Goal: Task Accomplishment & Management: Manage account settings

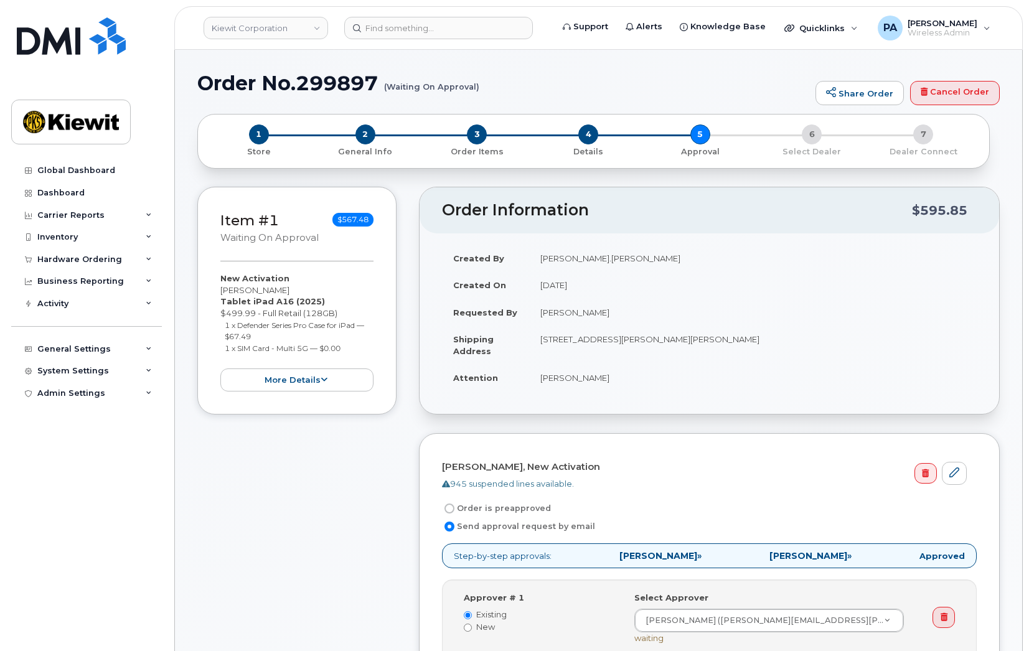
click at [104, 567] on div "Global Dashboard Dashboard Carrier Reports Monthly Billing Data Daily Data Pool…" at bounding box center [88, 395] width 154 height 473
click at [93, 262] on div "Hardware Ordering" at bounding box center [79, 260] width 85 height 10
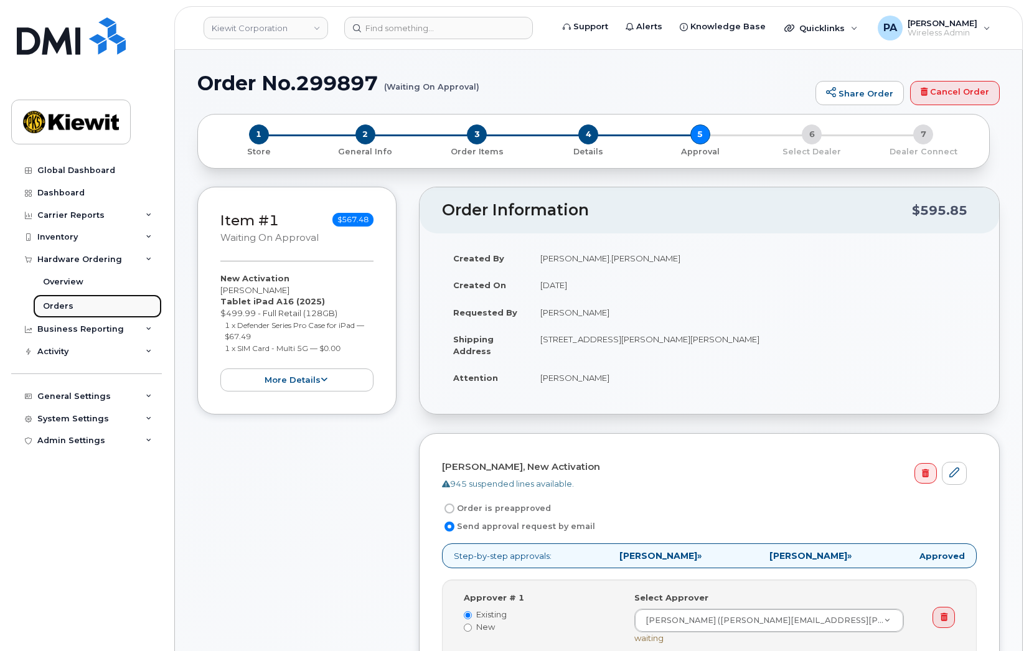
click at [59, 299] on link "Orders" at bounding box center [97, 306] width 129 height 24
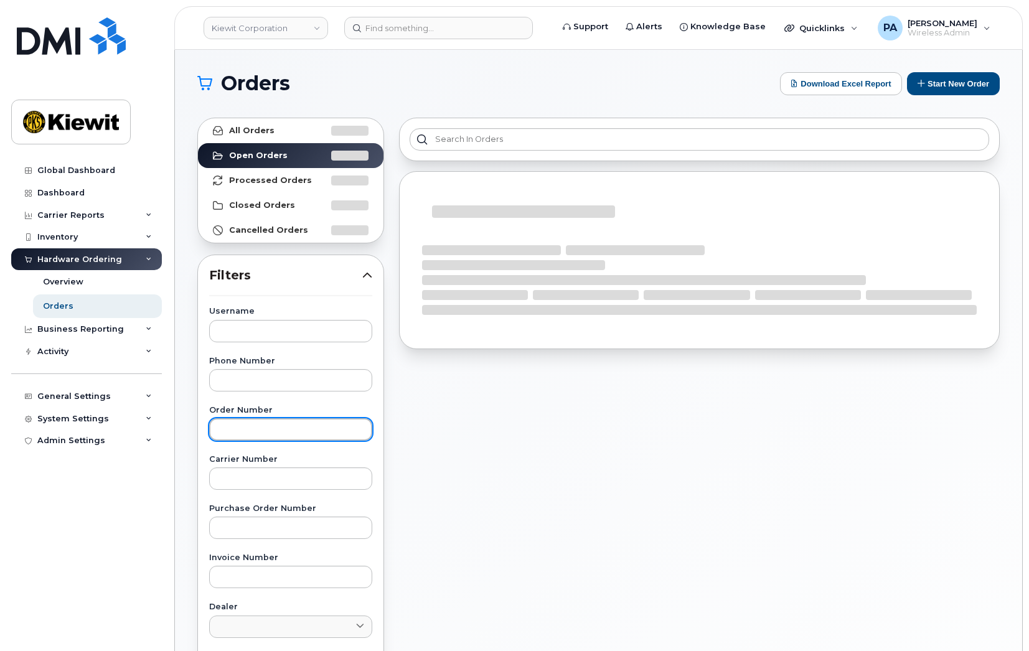
click at [248, 429] on input "text" at bounding box center [290, 429] width 163 height 22
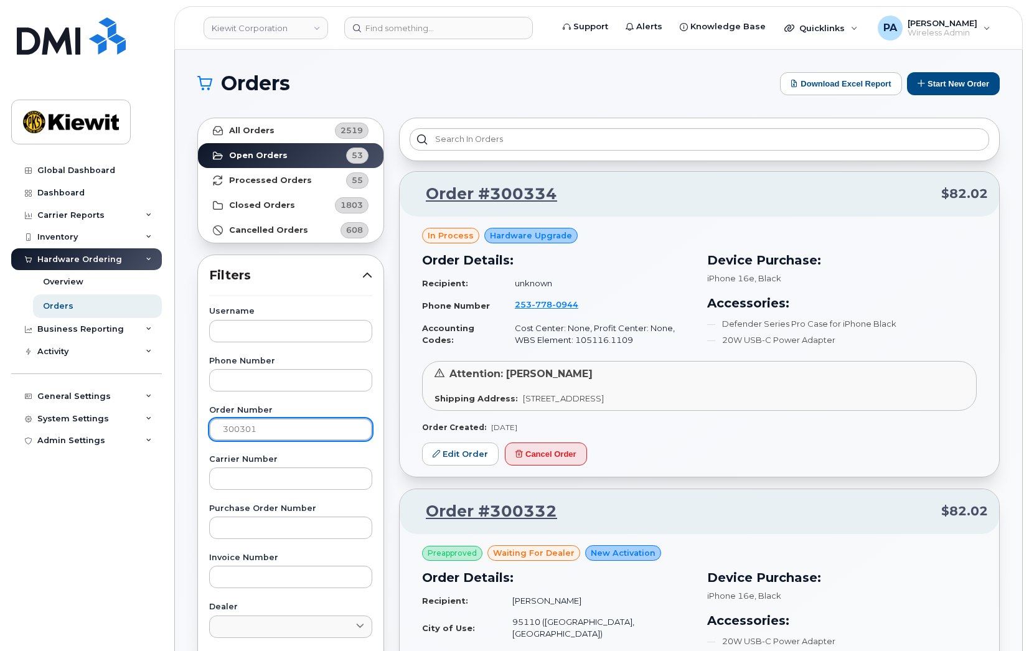
type input "300301"
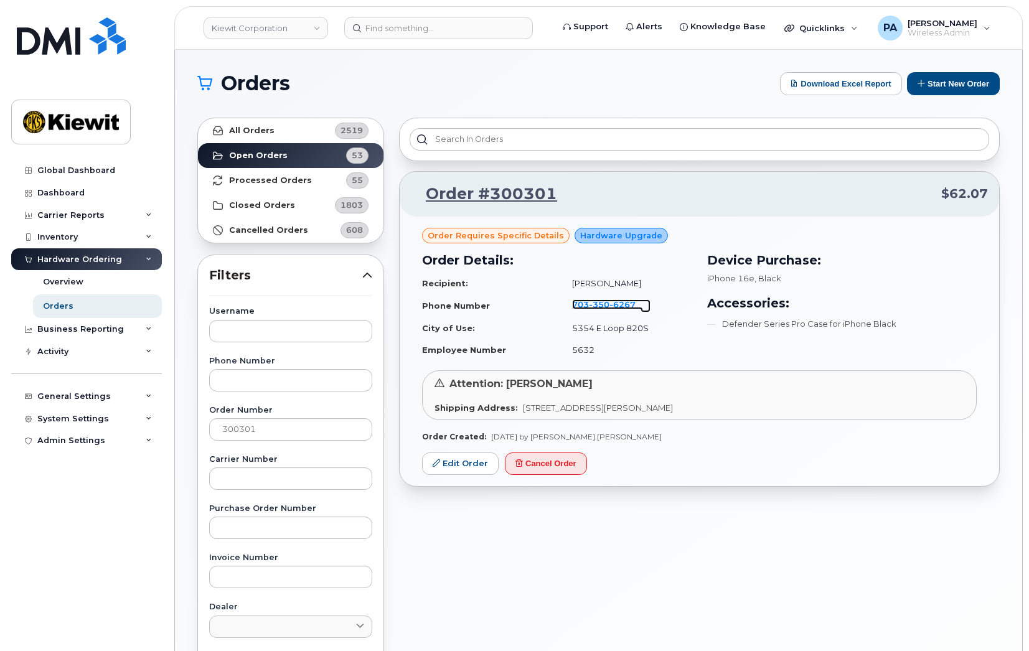
click at [616, 302] on span "6267" at bounding box center [622, 304] width 26 height 10
click at [446, 458] on link "Edit Order" at bounding box center [460, 464] width 77 height 23
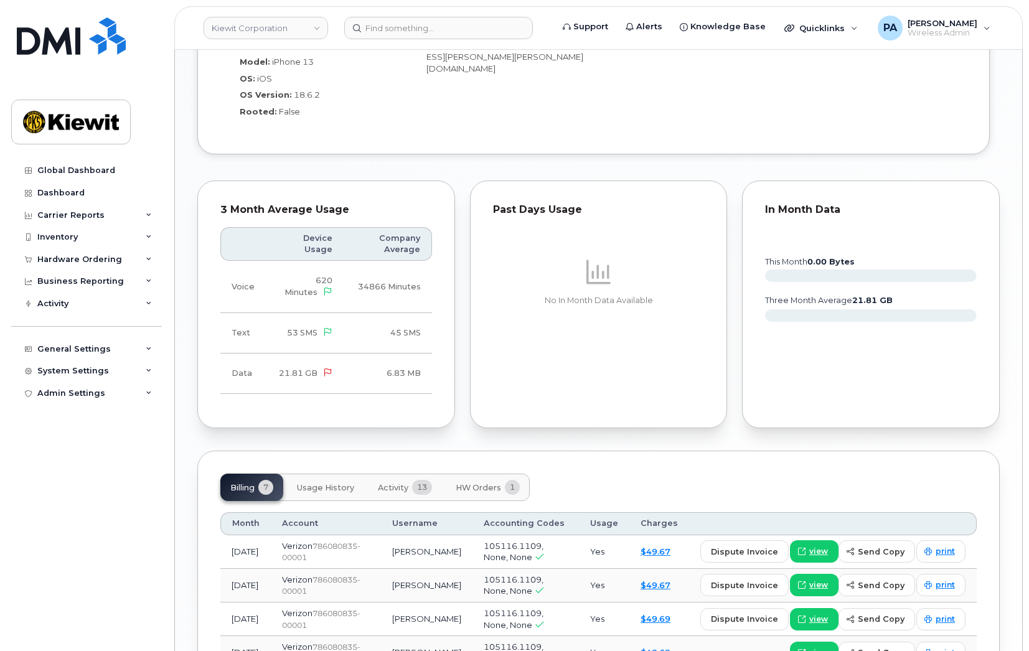
scroll to position [1032, 0]
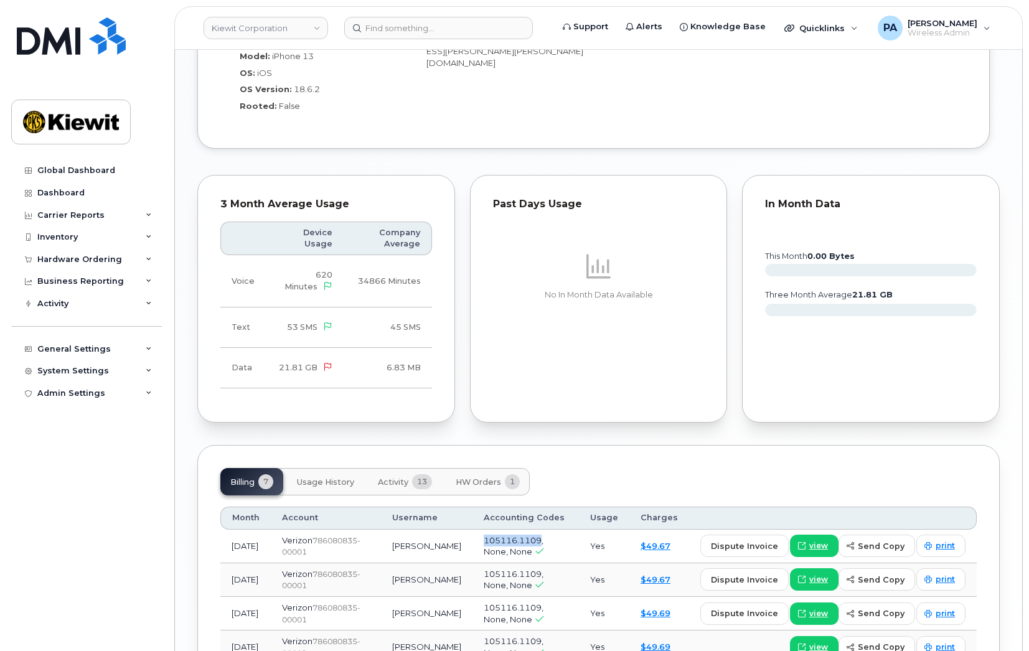
drag, startPoint x: 474, startPoint y: 526, endPoint x: 532, endPoint y: 524, distance: 57.9
click at [532, 535] on span "105116.1109, None, None" at bounding box center [514, 546] width 60 height 22
copy span "105116.1109"
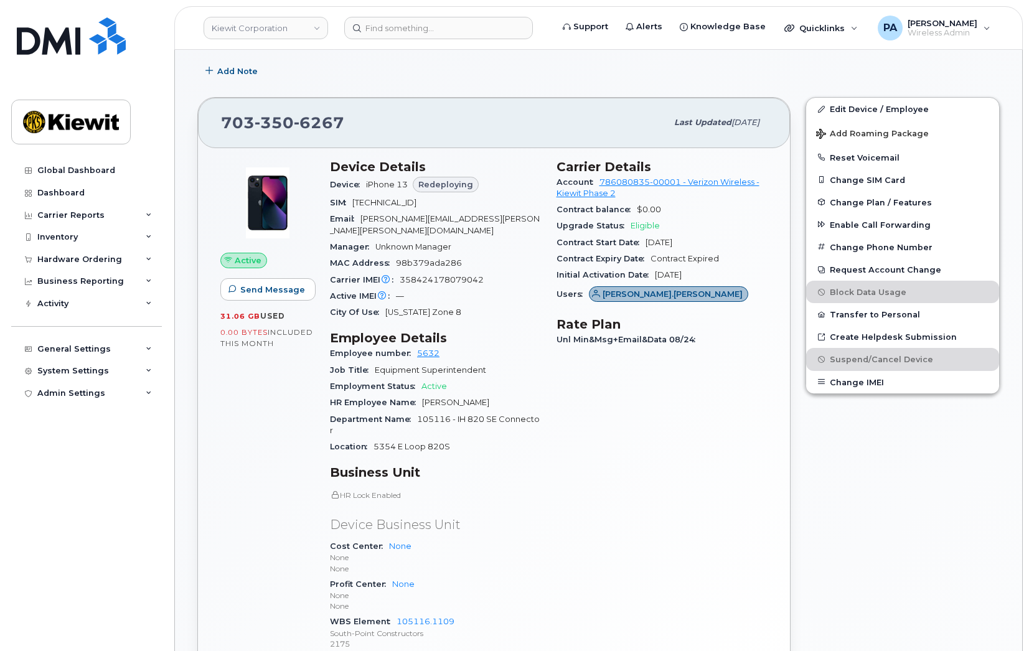
scroll to position [0, 0]
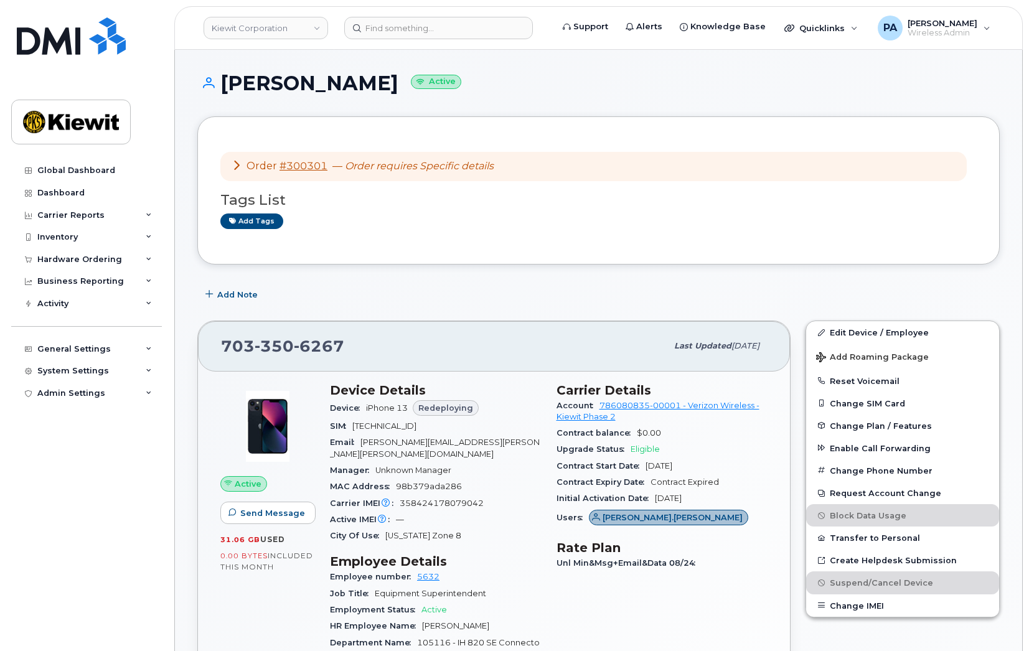
drag, startPoint x: 340, startPoint y: 206, endPoint x: 543, endPoint y: 116, distance: 222.4
click at [543, 116] on div "Order #300301 — Order requires Specific details Tags List Add tags" at bounding box center [598, 190] width 802 height 148
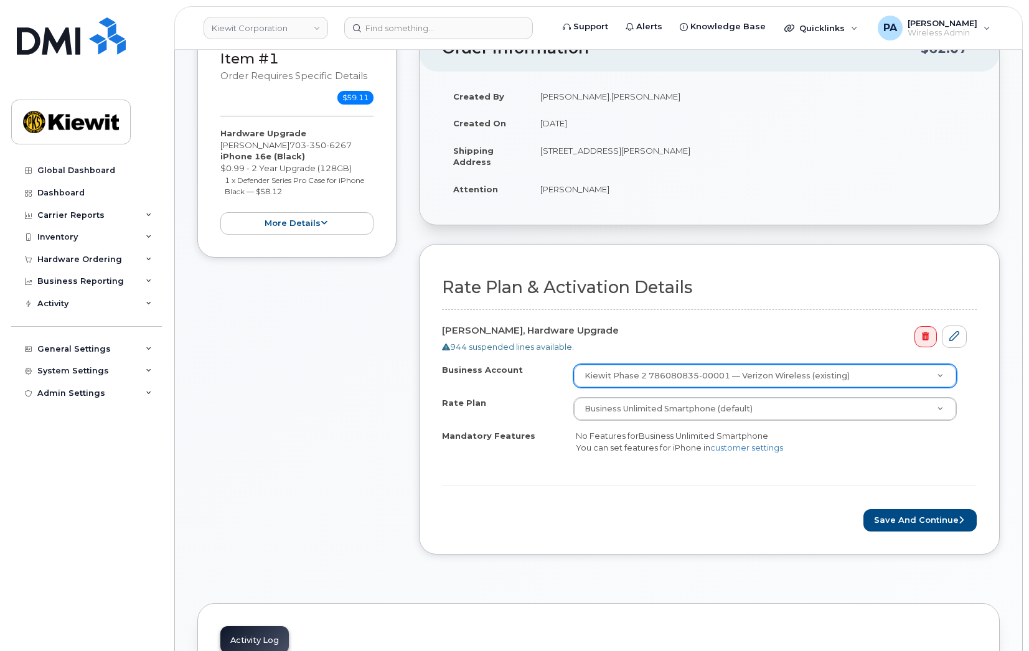
scroll to position [158, 0]
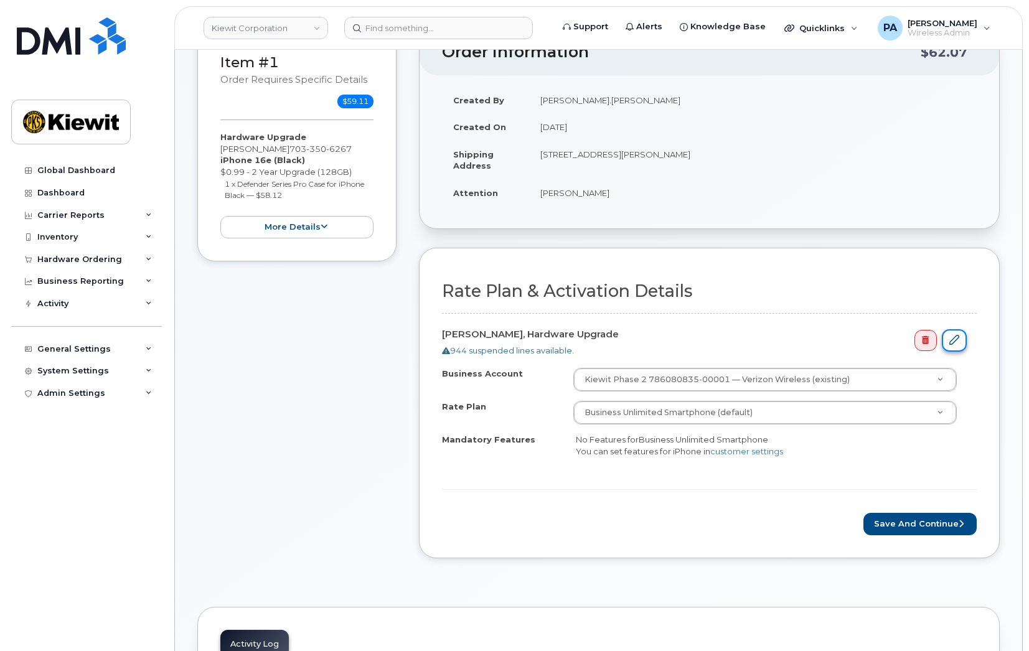
click at [952, 342] on icon at bounding box center [954, 340] width 10 height 10
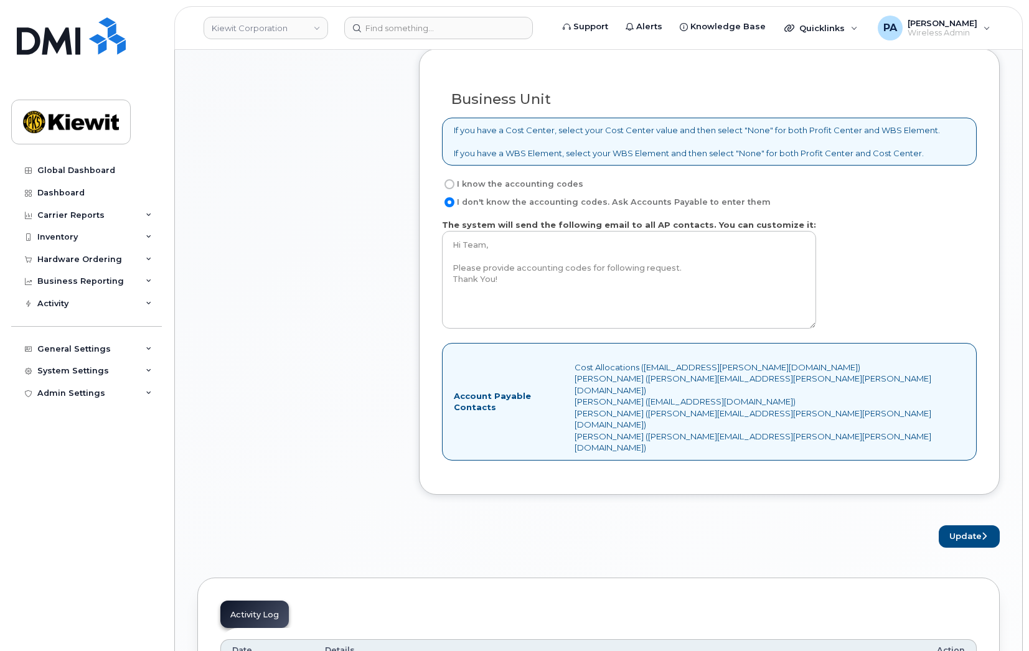
scroll to position [892, 0]
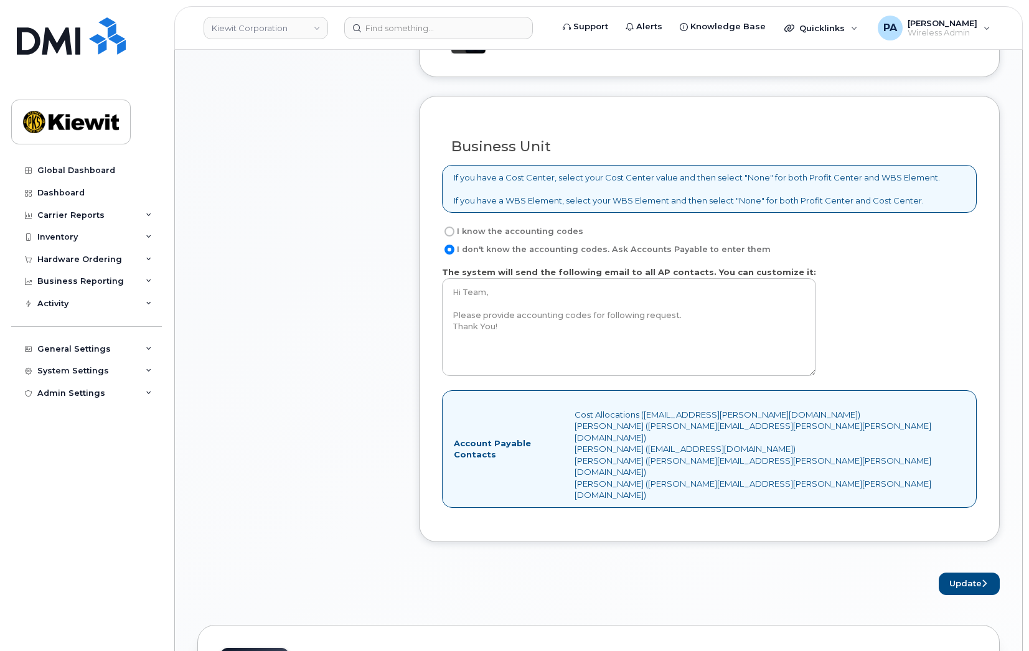
click at [528, 232] on label "I know the accounting codes" at bounding box center [512, 231] width 141 height 15
click at [454, 232] on input "I know the accounting codes" at bounding box center [450, 232] width 10 height 10
radio input "true"
select select
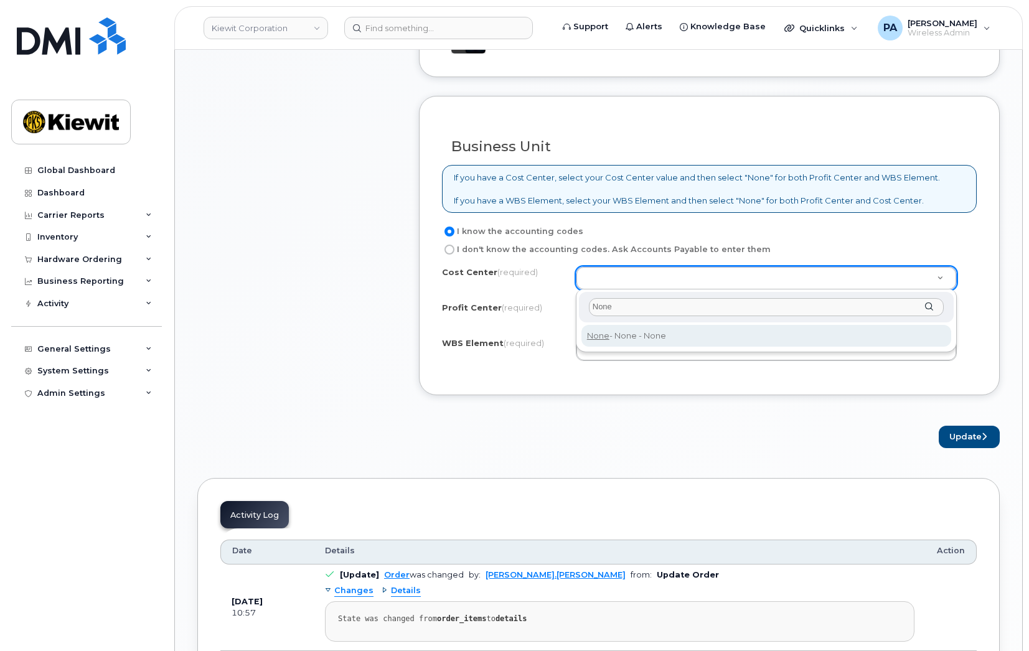
type input "None"
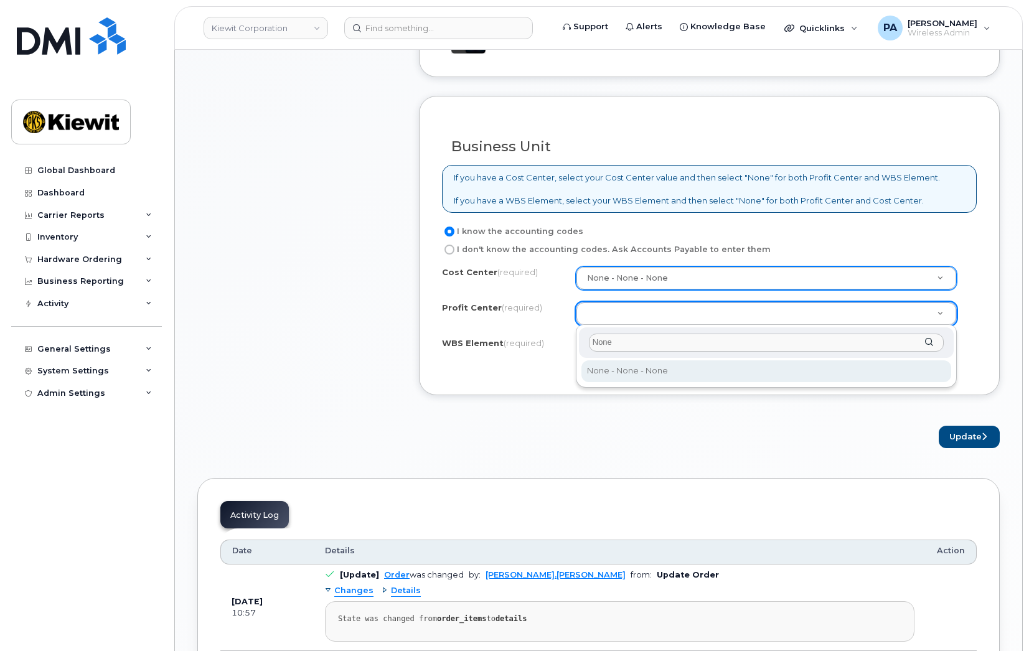
type input "None"
select select "None"
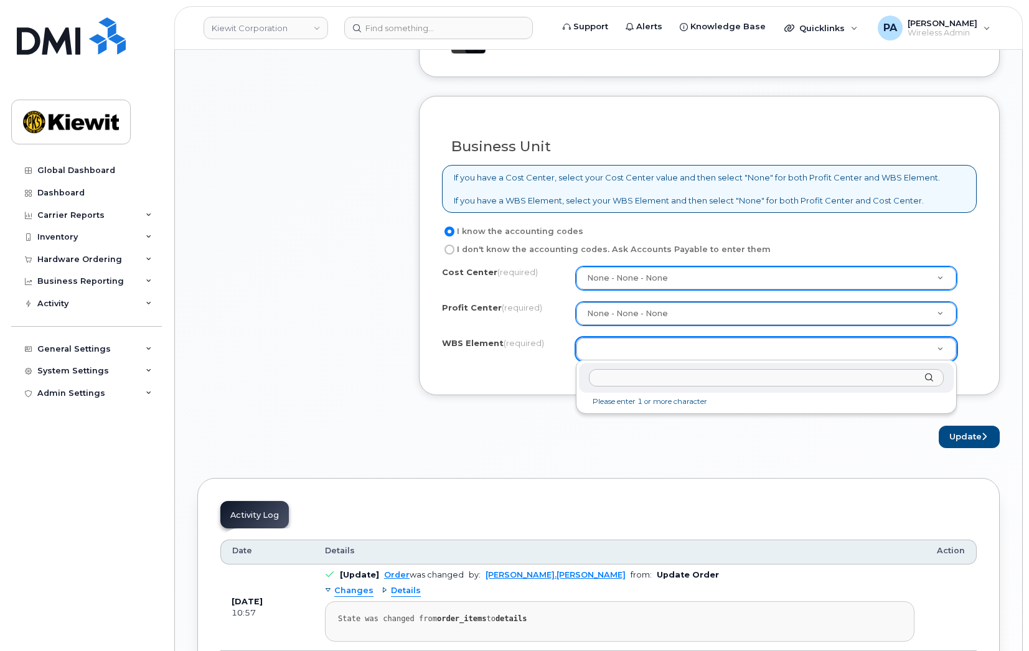
drag, startPoint x: 628, startPoint y: 351, endPoint x: 601, endPoint y: 346, distance: 26.7
paste input "105116.1109"
type input "105116.1109"
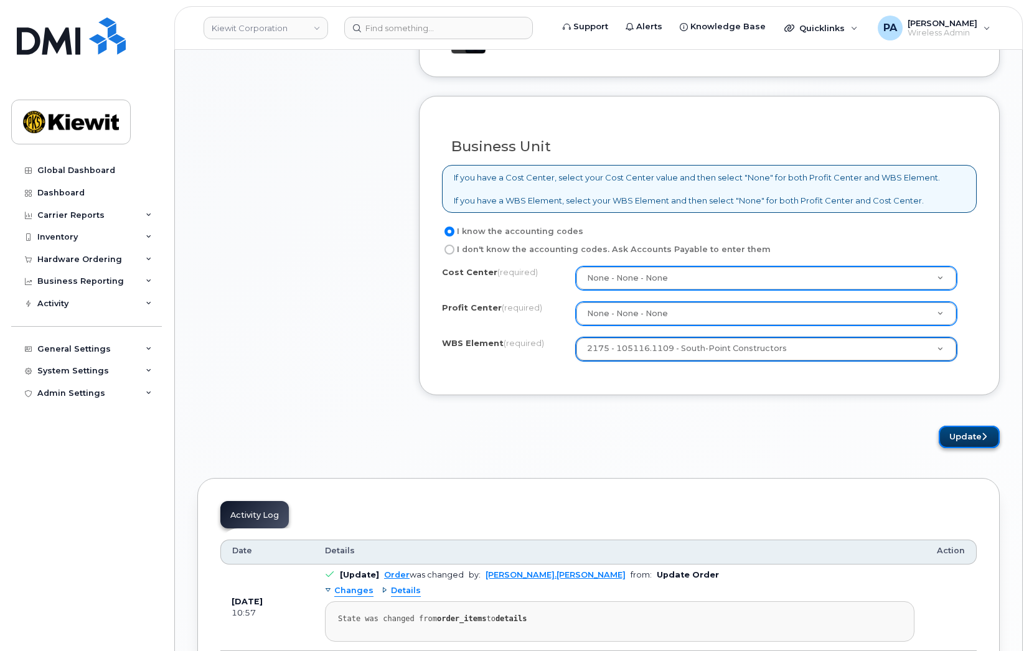
click at [972, 441] on button "Update" at bounding box center [969, 437] width 61 height 23
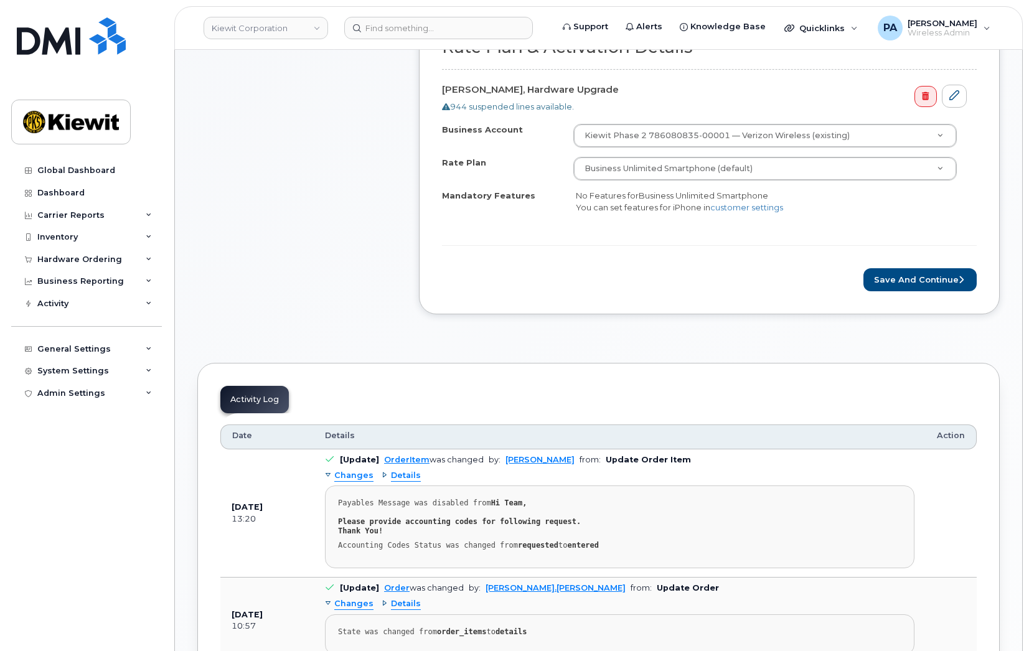
scroll to position [452, 0]
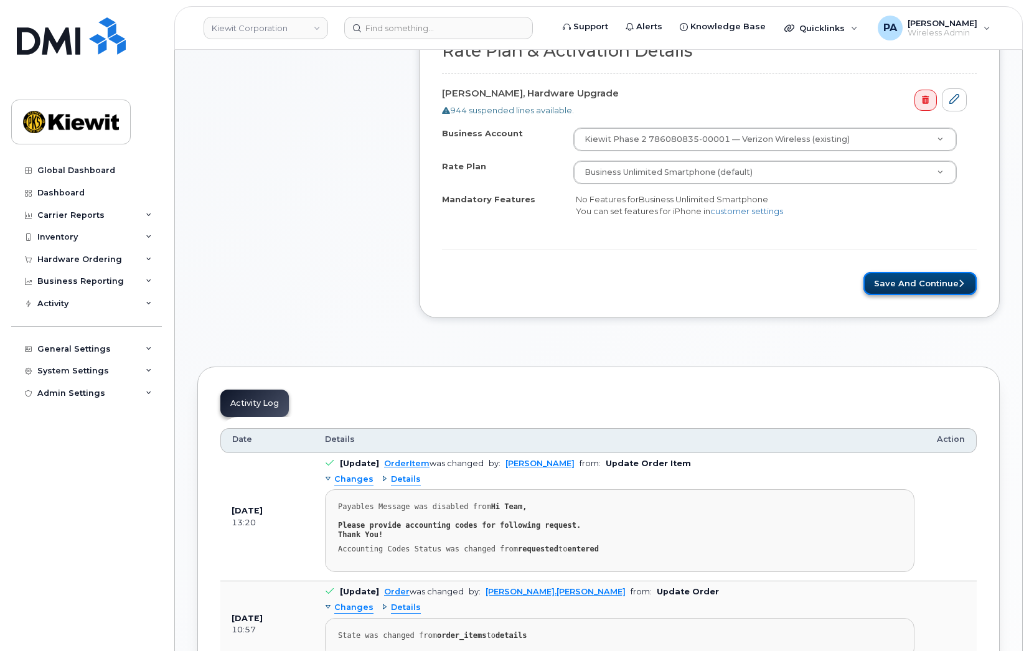
click at [943, 288] on button "Save and Continue" at bounding box center [919, 283] width 113 height 23
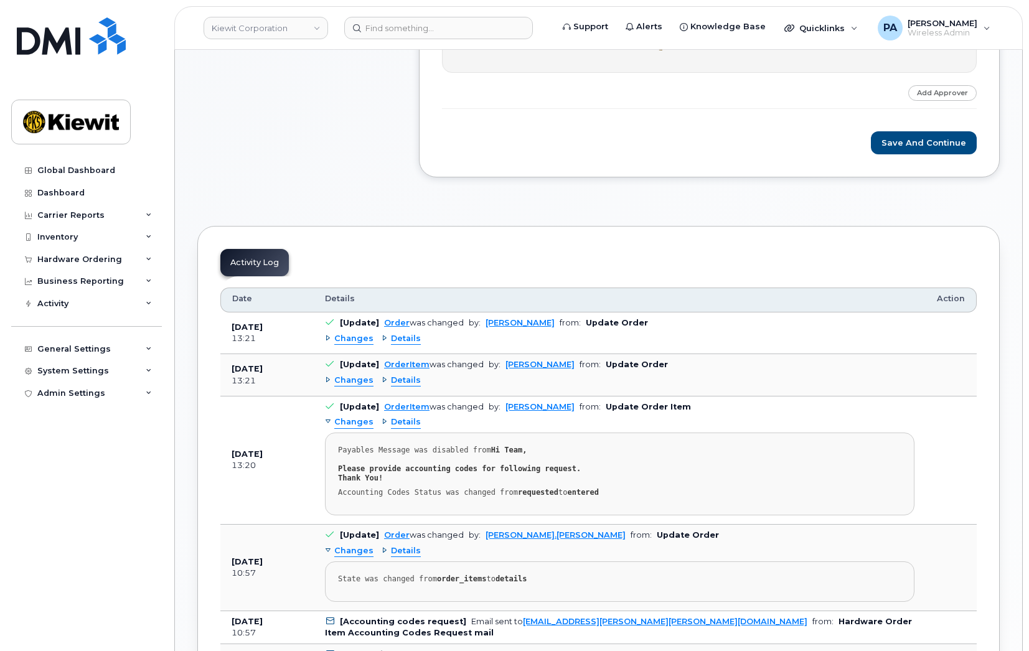
scroll to position [560, 0]
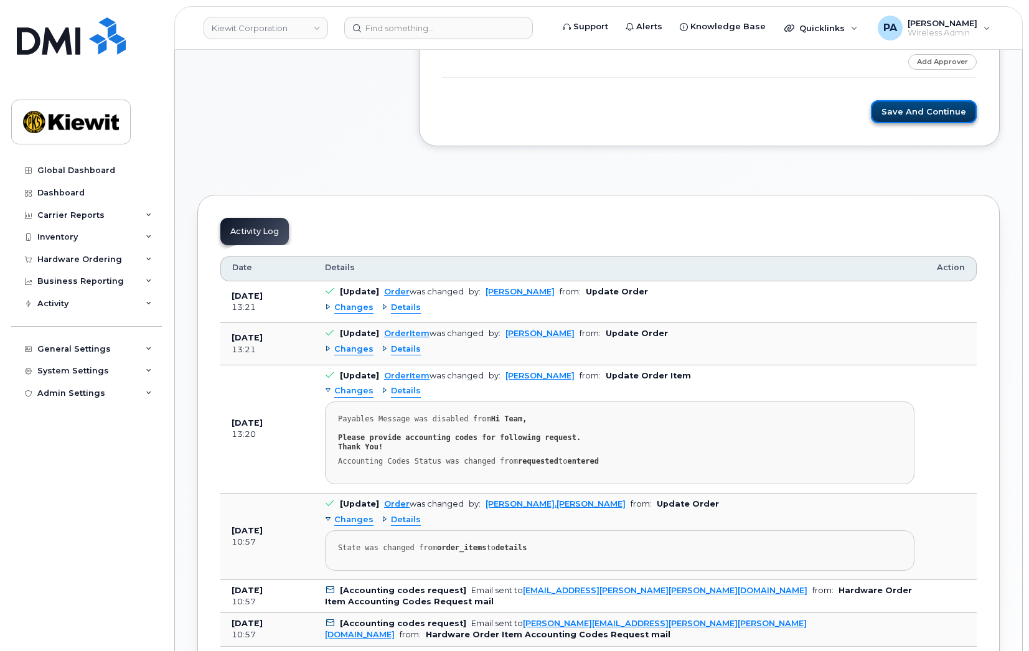
click at [948, 112] on button "Save and Continue" at bounding box center [924, 111] width 106 height 23
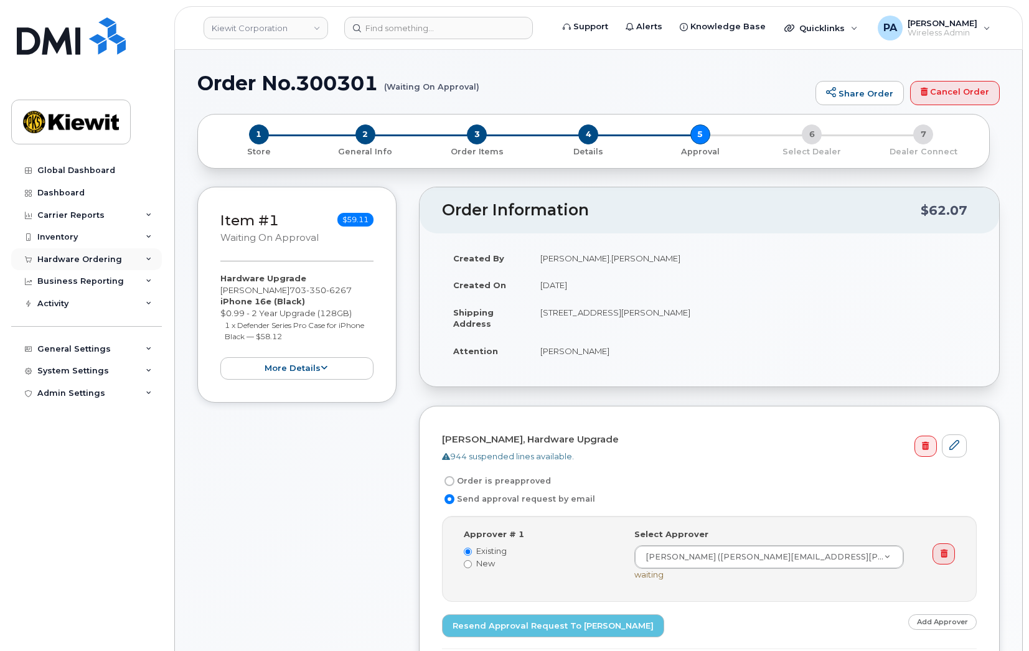
click at [125, 259] on div "Hardware Ordering" at bounding box center [86, 259] width 151 height 22
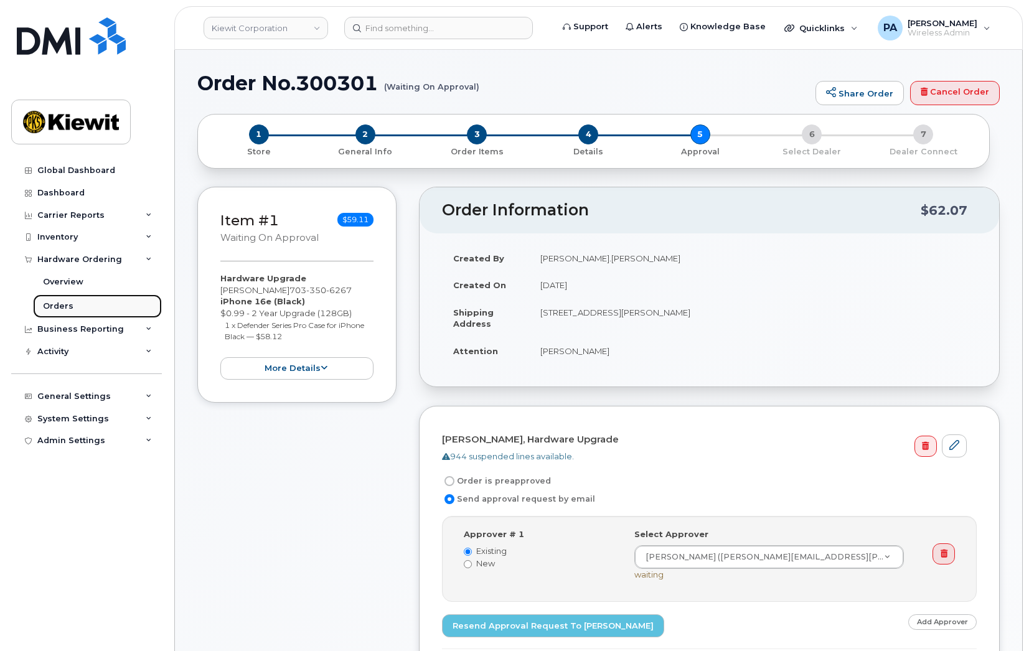
click at [79, 303] on link "Orders" at bounding box center [97, 306] width 129 height 24
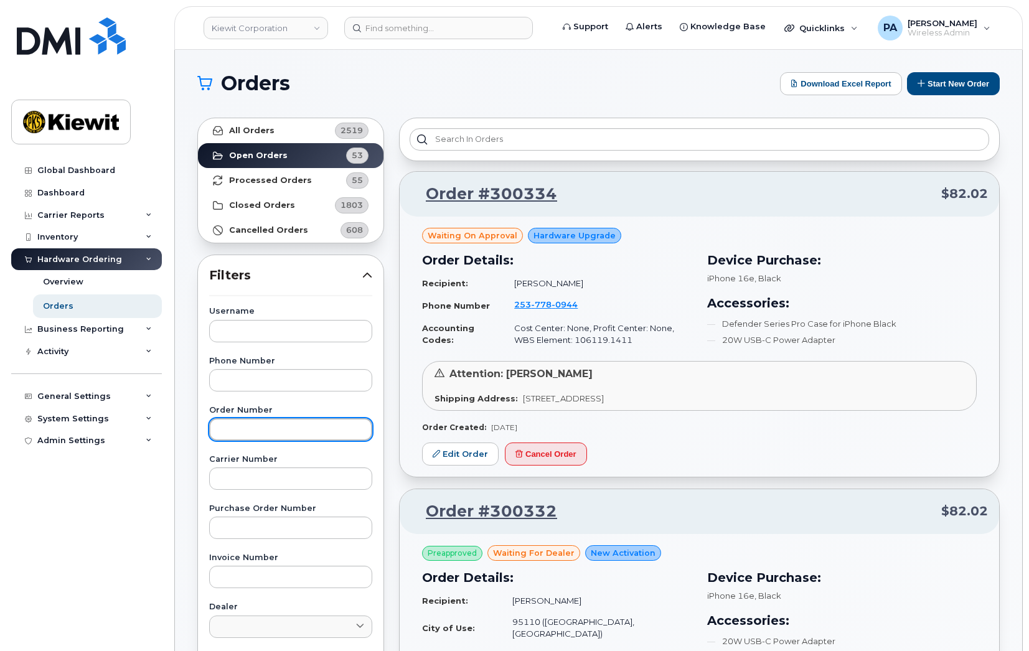
click at [256, 424] on input "text" at bounding box center [290, 429] width 163 height 22
type input "300230"
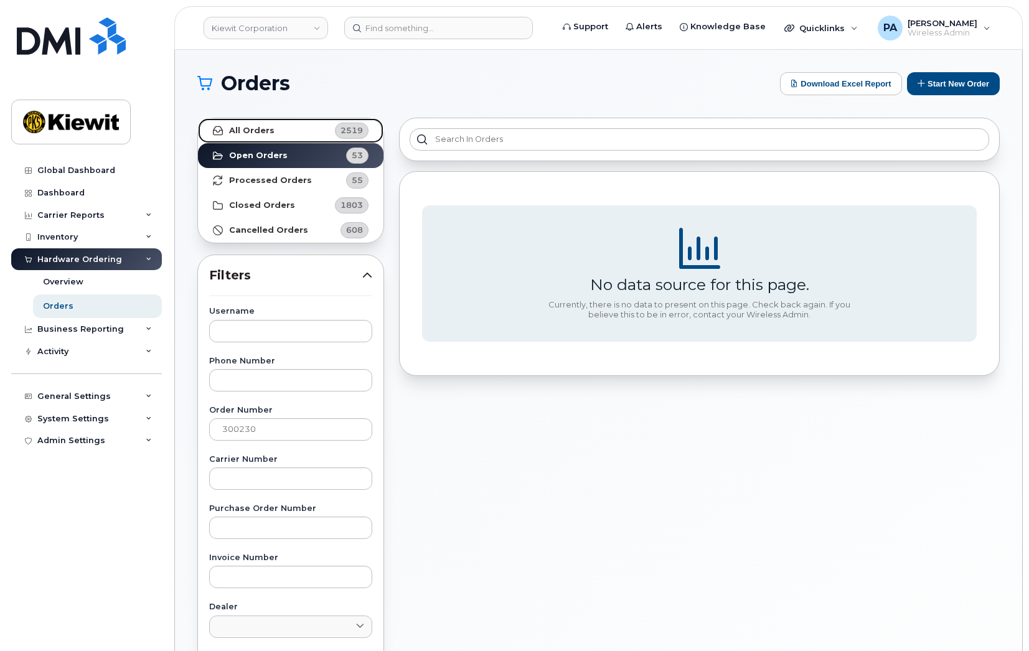
click at [303, 131] on link "All Orders 2519" at bounding box center [291, 130] width 186 height 25
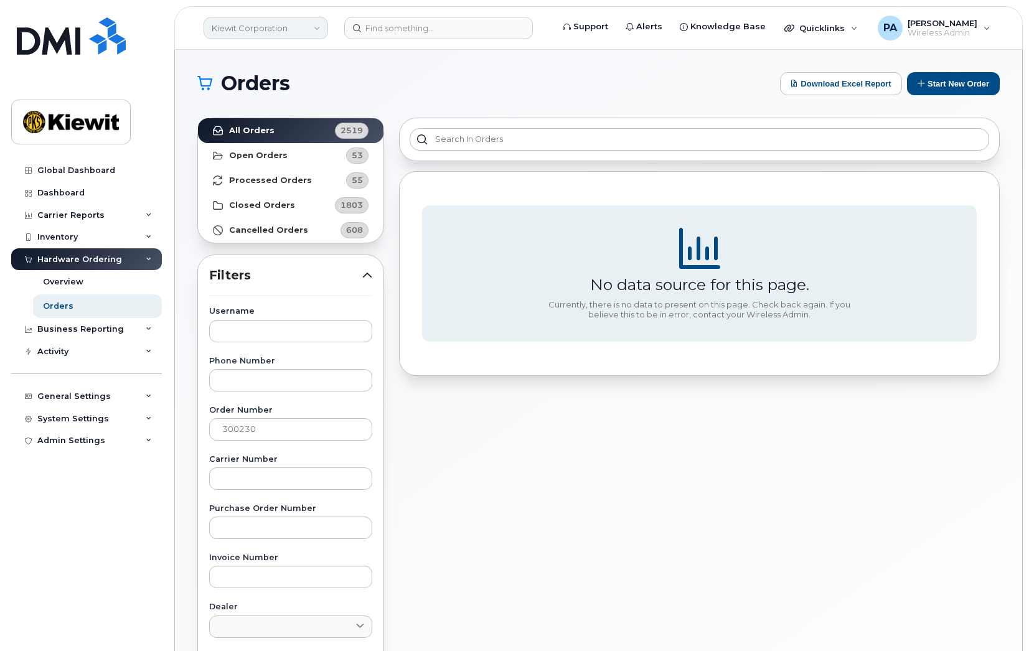
click at [314, 34] on link "Kiewit Corporation" at bounding box center [266, 28] width 125 height 22
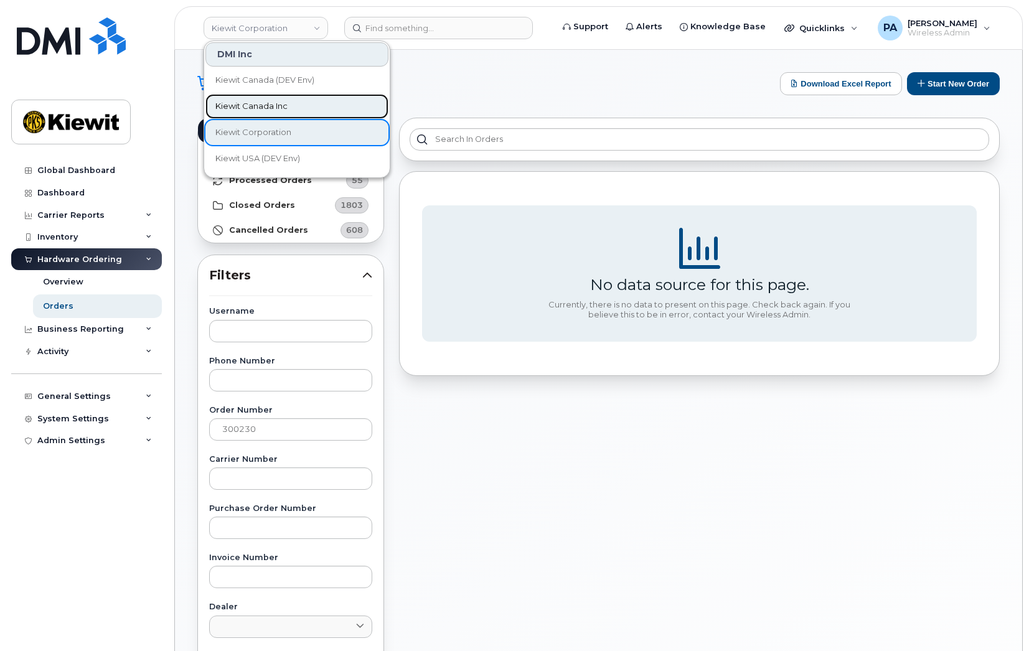
click at [266, 113] on link "Kiewit Canada Inc" at bounding box center [296, 106] width 183 height 25
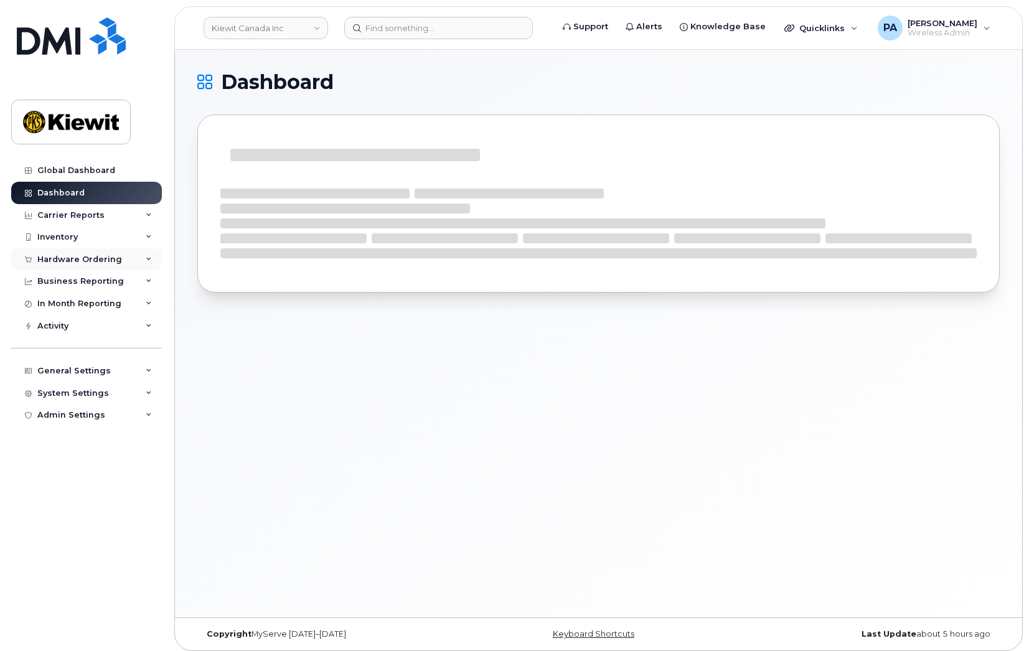
click at [70, 260] on div "Hardware Ordering" at bounding box center [79, 260] width 85 height 10
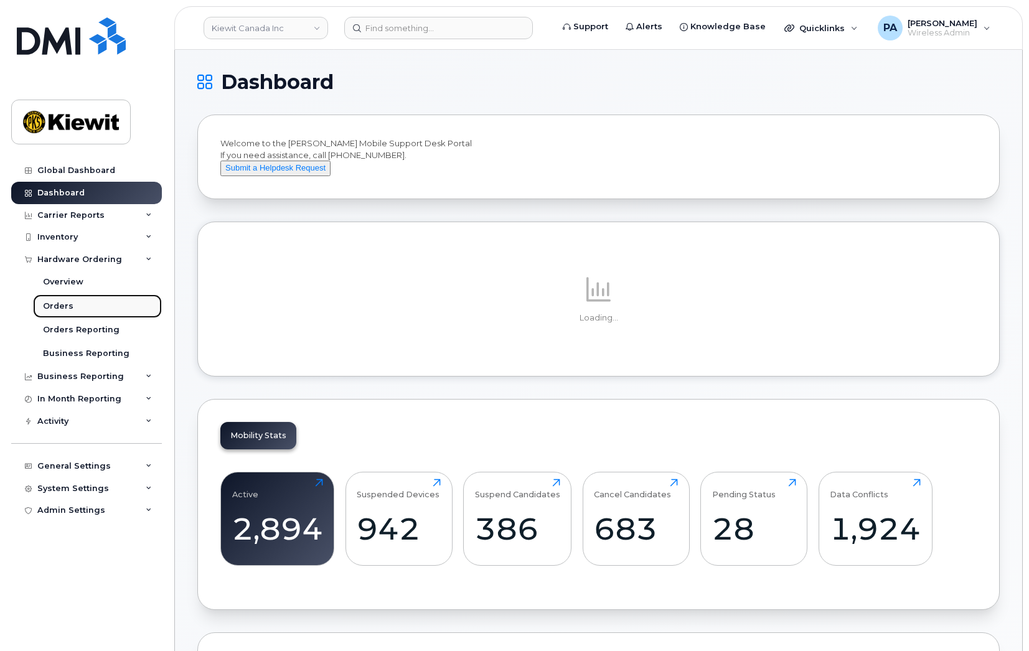
click at [75, 306] on link "Orders" at bounding box center [97, 306] width 129 height 24
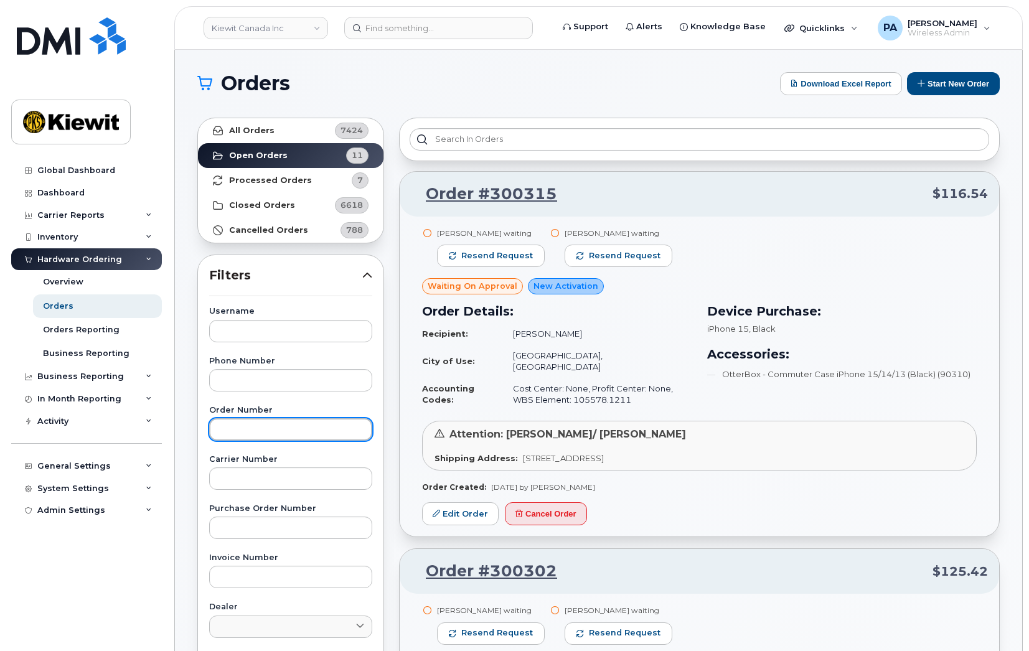
click at [238, 427] on input "text" at bounding box center [290, 429] width 163 height 22
type input "300230"
